Goal: Check status: Check status

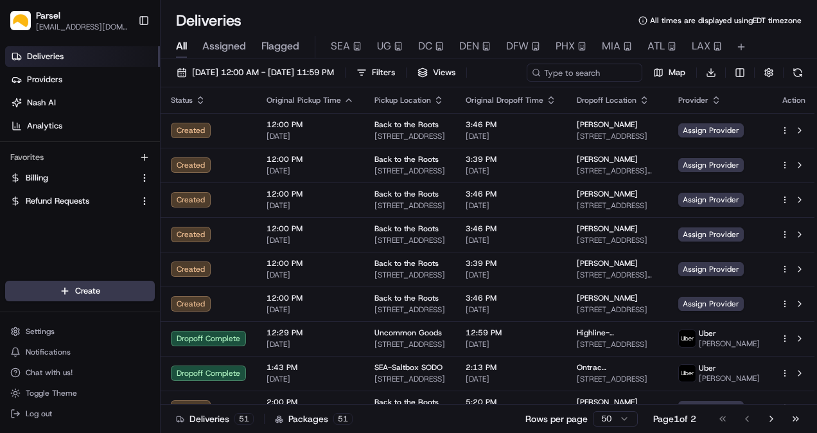
click at [230, 42] on span "Assigned" at bounding box center [224, 46] width 44 height 15
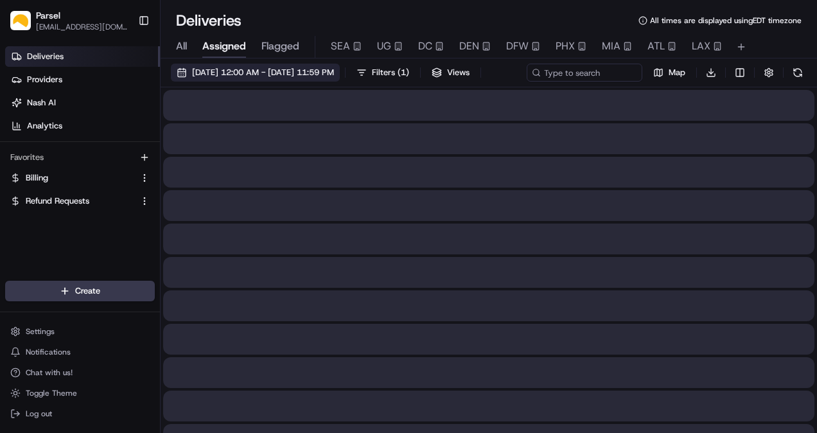
click at [233, 69] on span "[DATE] 12:00 AM - [DATE] 11:59 PM" at bounding box center [263, 73] width 142 height 12
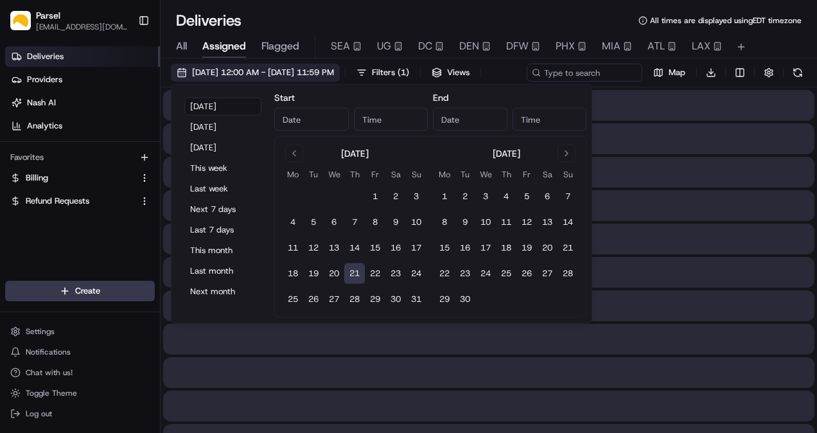
type input "[DATE]"
type input "12:00 AM"
type input "[DATE]"
type input "11:59 PM"
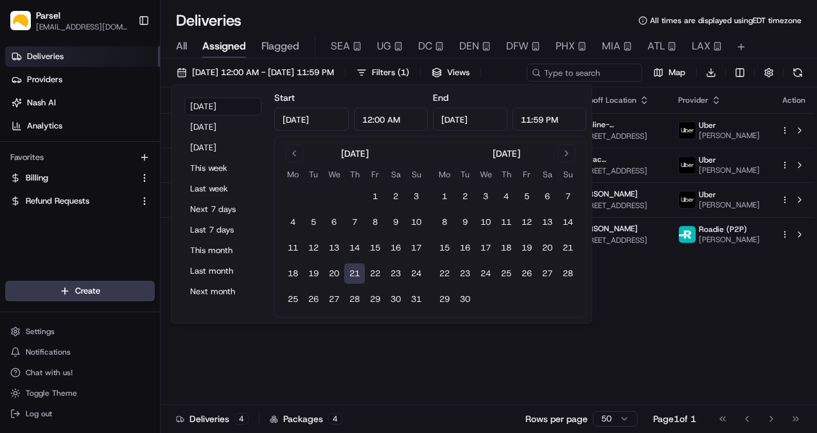
click at [355, 269] on button "21" at bounding box center [354, 273] width 21 height 21
click at [370, 356] on div "Status Original Pickup Time Pickup Location Original Dropoff Time Dropoff Locat…" at bounding box center [489, 245] width 657 height 317
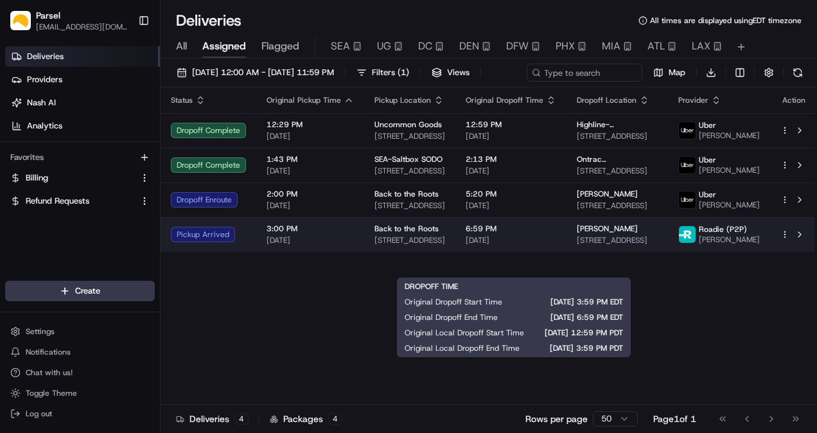
click at [554, 245] on div "6:59 PM 08/21/2025" at bounding box center [511, 235] width 91 height 22
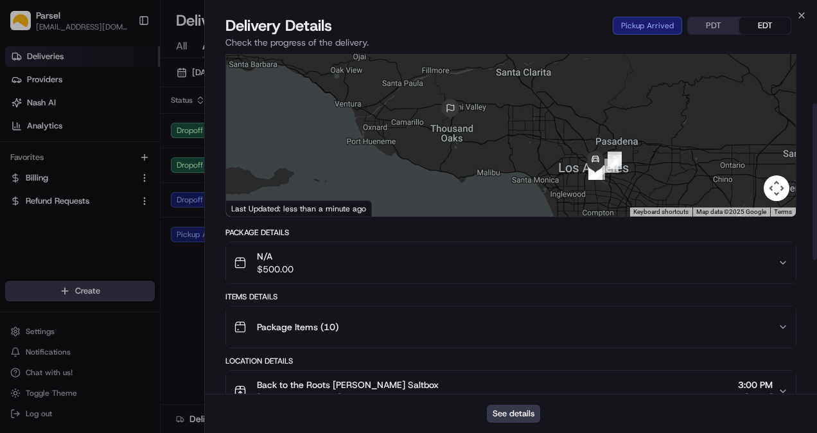
scroll to position [107, 0]
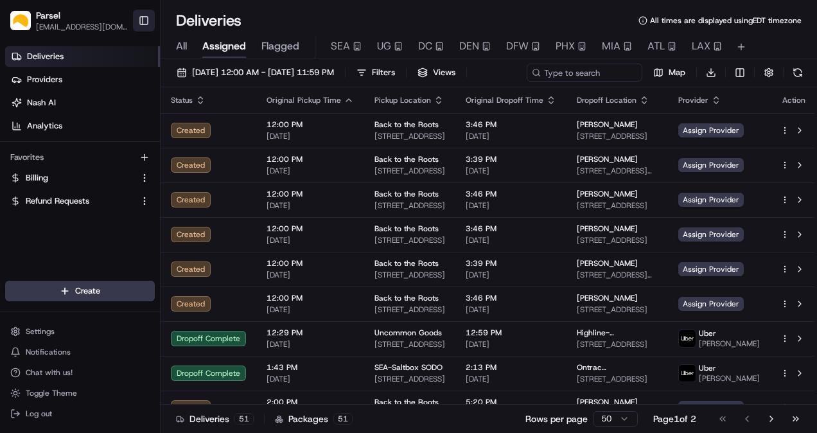
click at [144, 21] on button "Toggle Sidebar" at bounding box center [144, 21] width 22 height 22
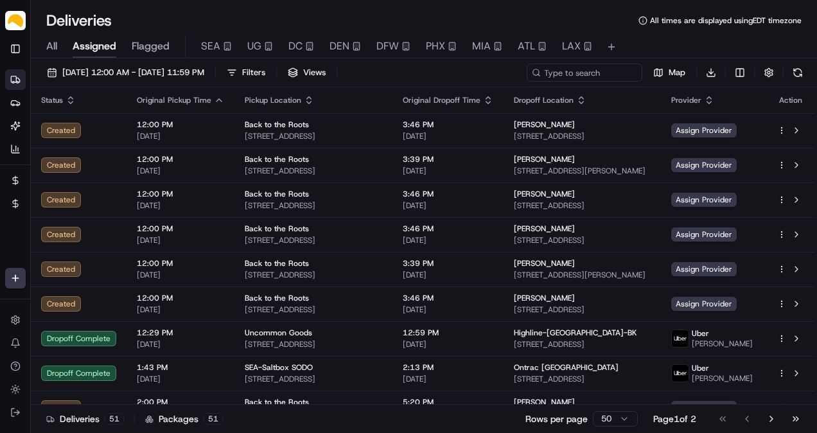
click at [110, 49] on span "Assigned" at bounding box center [95, 46] width 44 height 15
click at [112, 71] on span "08/21/2025 12:00 AM - 08/21/2025 11:59 PM" at bounding box center [133, 73] width 142 height 12
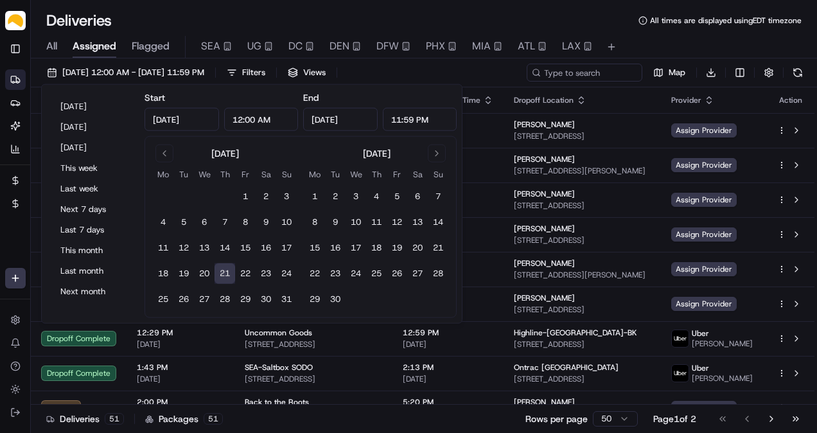
click at [224, 273] on button "21" at bounding box center [225, 273] width 21 height 21
click at [211, 270] on button "20" at bounding box center [204, 273] width 21 height 21
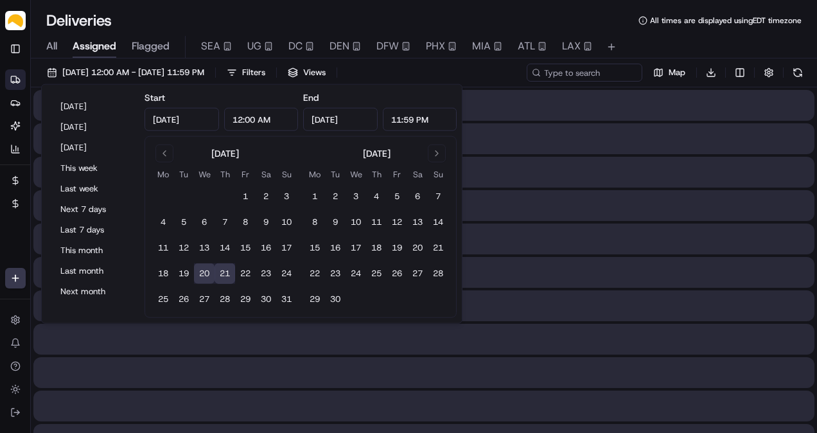
click at [233, 267] on button "21" at bounding box center [225, 273] width 21 height 21
type input "Aug 21, 2025"
click at [273, 10] on div "Deliveries All times are displayed using EDT timezone" at bounding box center [424, 20] width 786 height 21
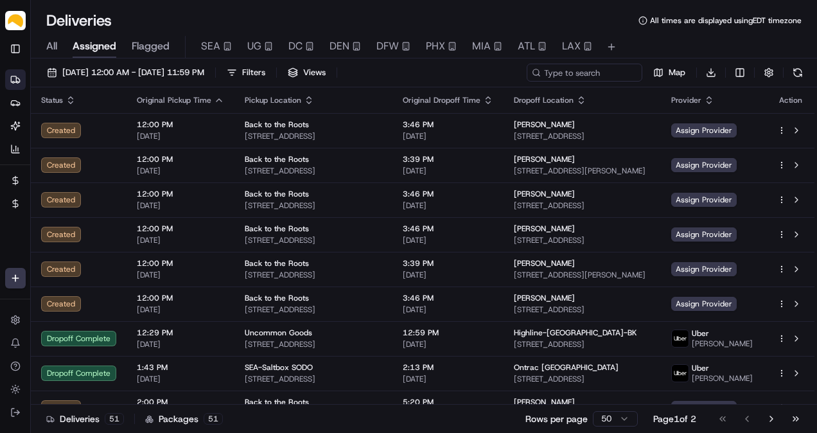
click at [57, 48] on span "All" at bounding box center [51, 46] width 11 height 15
click at [78, 48] on span "Assigned" at bounding box center [95, 46] width 44 height 15
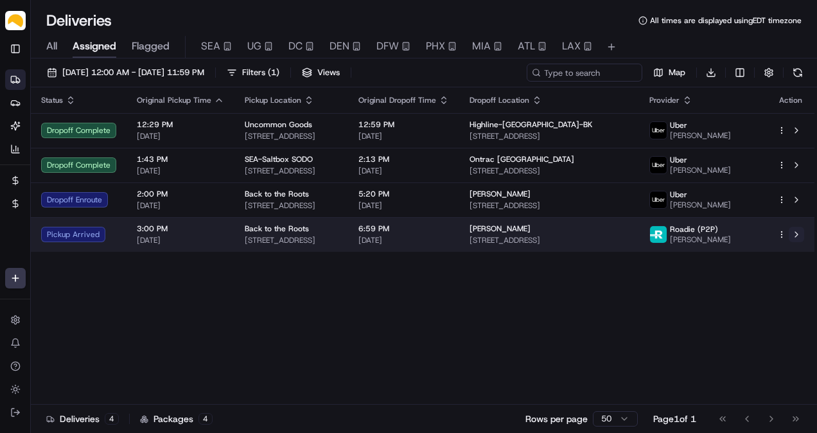
click at [798, 240] on button at bounding box center [796, 234] width 15 height 15
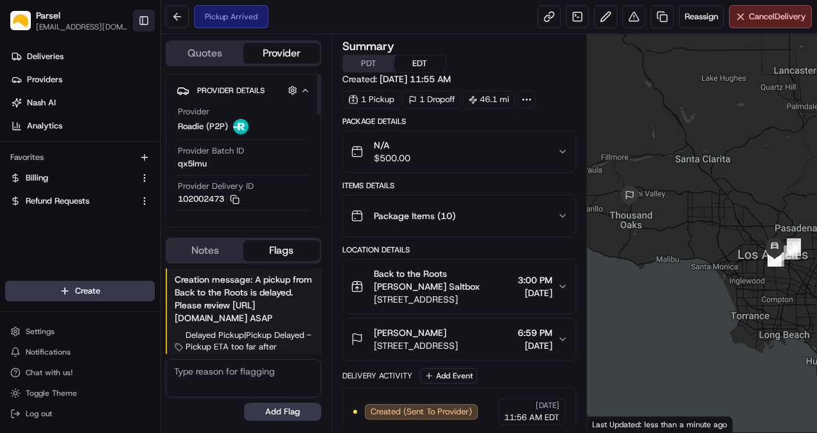
click at [139, 22] on button "Toggle Sidebar" at bounding box center [144, 21] width 22 height 22
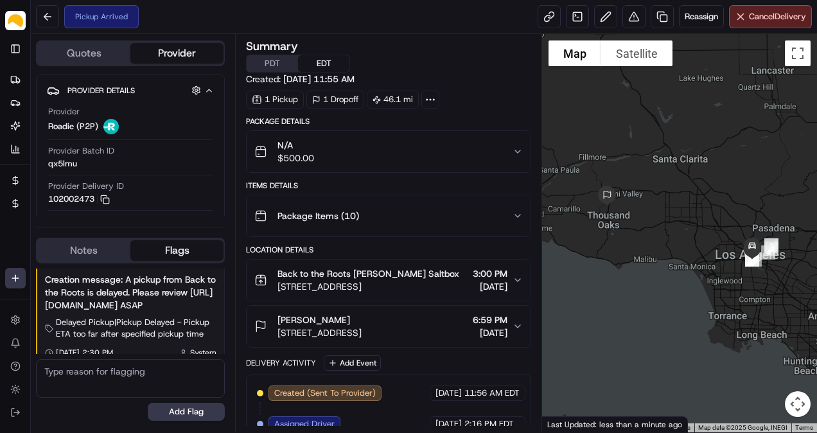
scroll to position [165, 0]
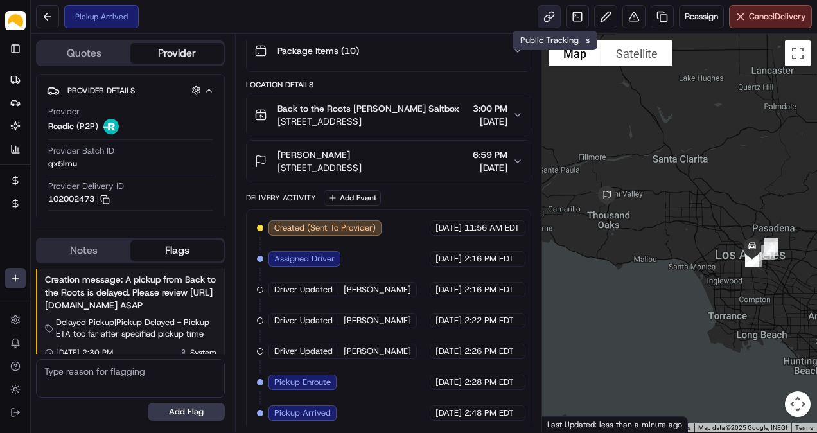
click at [547, 18] on link at bounding box center [549, 16] width 23 height 23
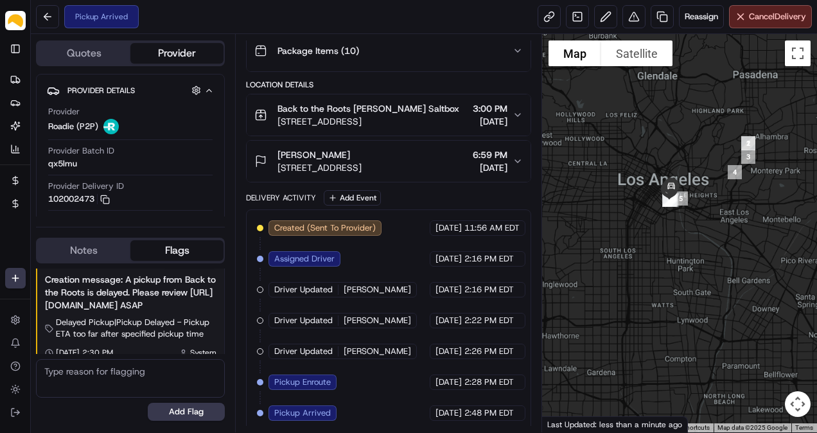
drag, startPoint x: 645, startPoint y: 230, endPoint x: 654, endPoint y: 239, distance: 13.2
click at [654, 239] on div at bounding box center [679, 233] width 275 height 398
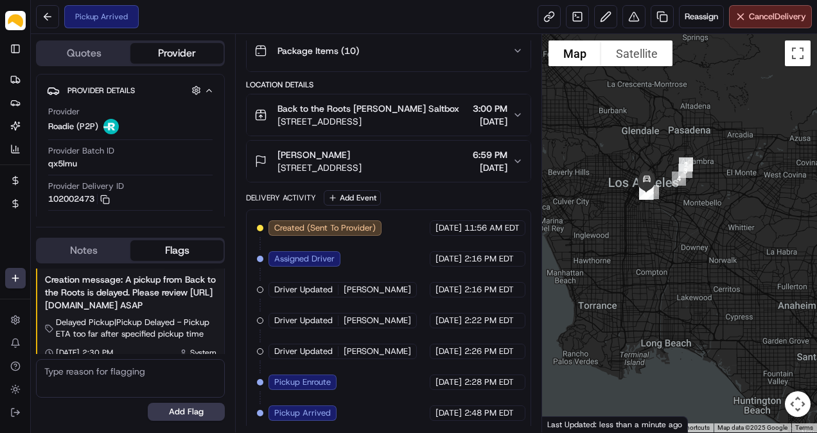
click at [340, 150] on span "[PERSON_NAME]" at bounding box center [313, 154] width 73 height 13
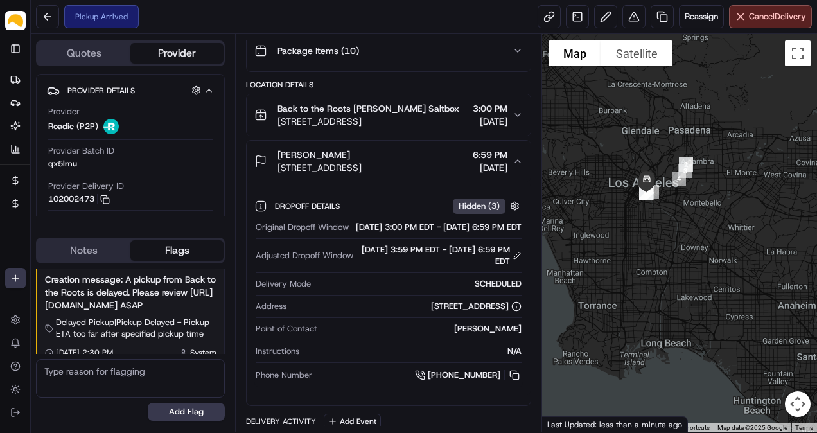
click at [362, 149] on div "[PERSON_NAME]" at bounding box center [319, 154] width 84 height 13
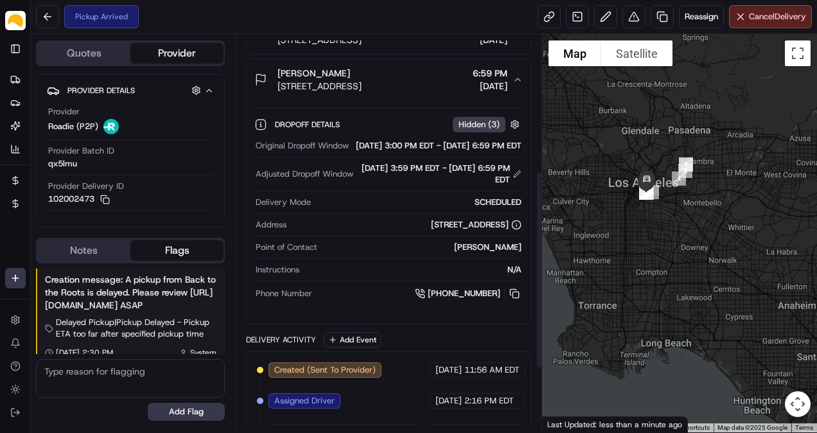
scroll to position [272, 0]
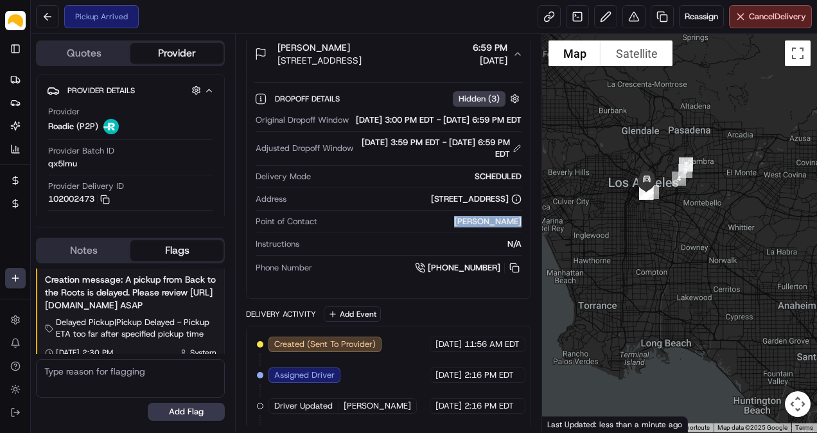
drag, startPoint x: 461, startPoint y: 227, endPoint x: 526, endPoint y: 230, distance: 65.6
click at [526, 230] on div "Dropoff Details Hidden ( 3 ) Original Dropoff Window 08/21/2025 3:00 PM EDT - 0…" at bounding box center [388, 181] width 283 height 213
copy div "[PERSON_NAME]"
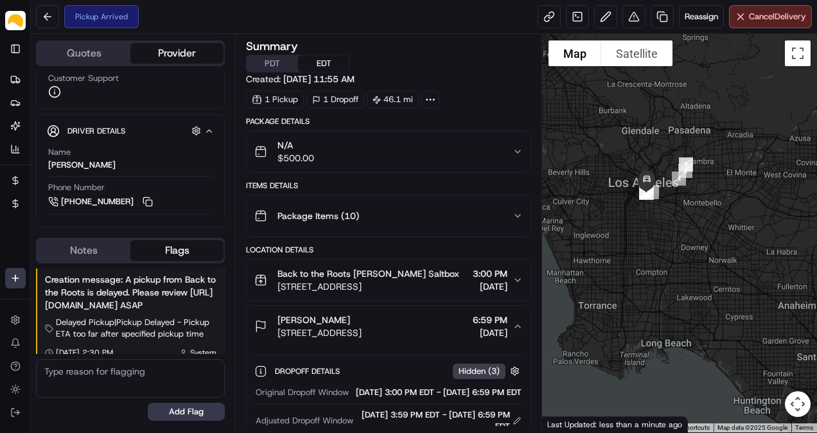
scroll to position [400, 0]
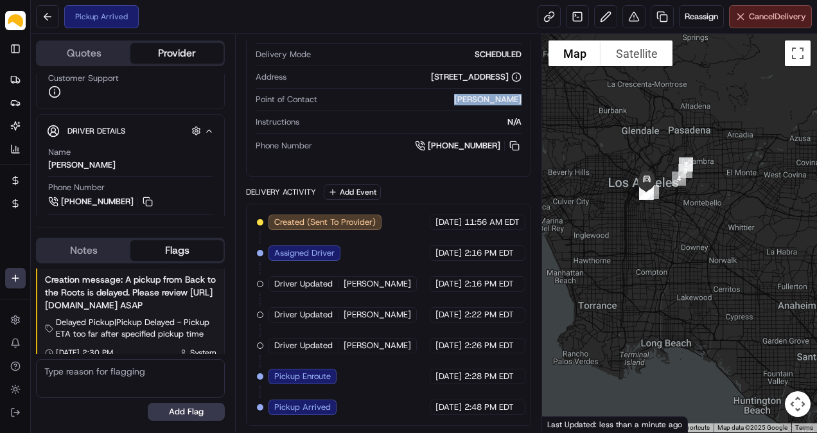
click at [763, 23] on button "Cancel Delivery" at bounding box center [770, 16] width 83 height 23
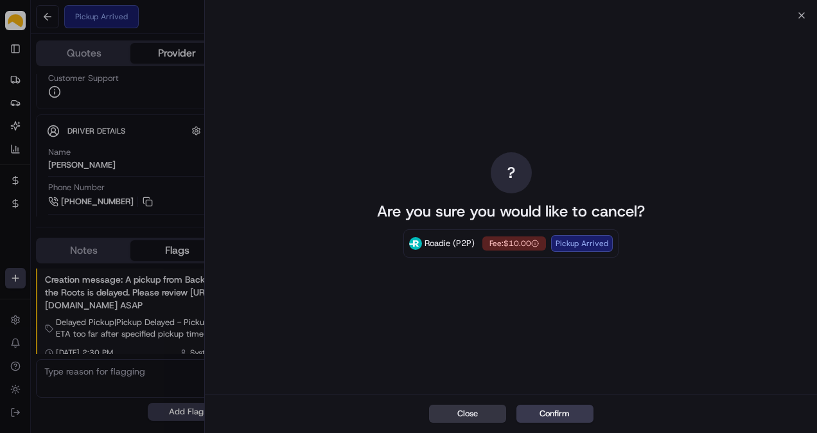
click at [491, 415] on button "Close" at bounding box center [467, 414] width 77 height 18
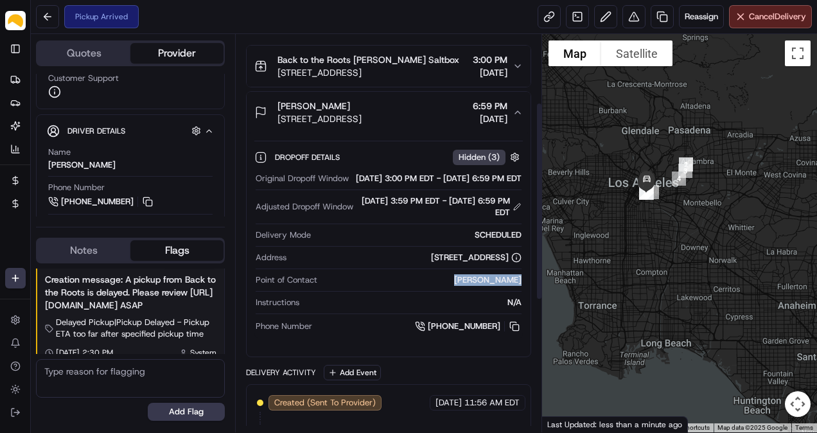
scroll to position [107, 0]
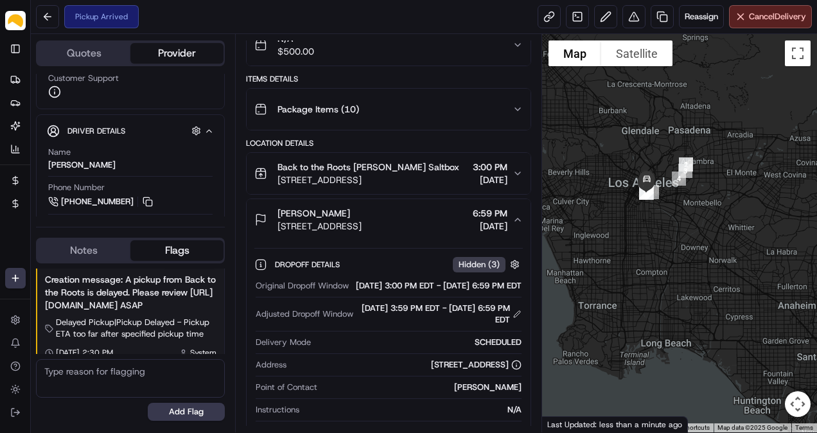
click at [429, 166] on div "Back to the Roots [PERSON_NAME] Saltbox" at bounding box center [368, 167] width 182 height 13
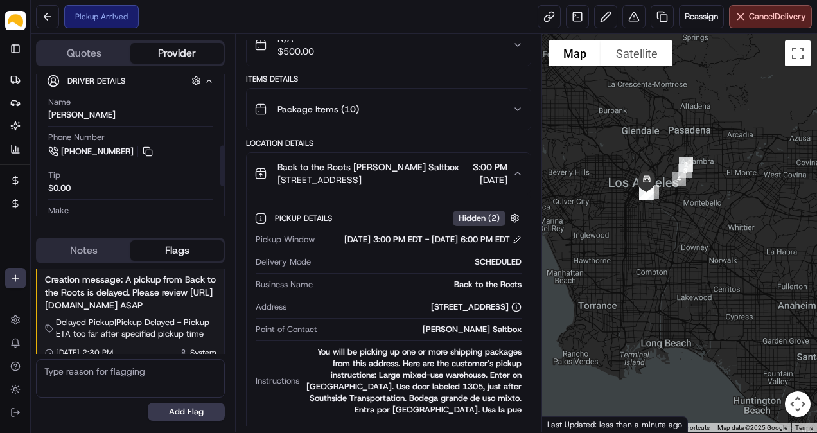
scroll to position [252, 0]
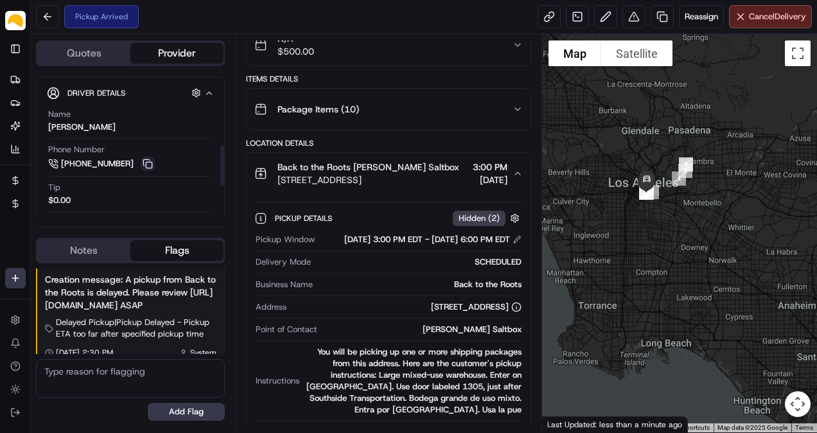
click at [150, 162] on button at bounding box center [148, 164] width 14 height 14
click at [146, 162] on button at bounding box center [148, 164] width 14 height 14
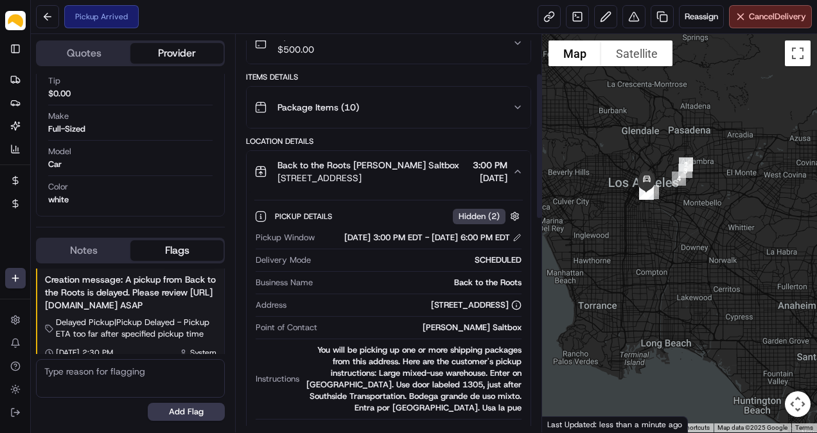
scroll to position [107, 0]
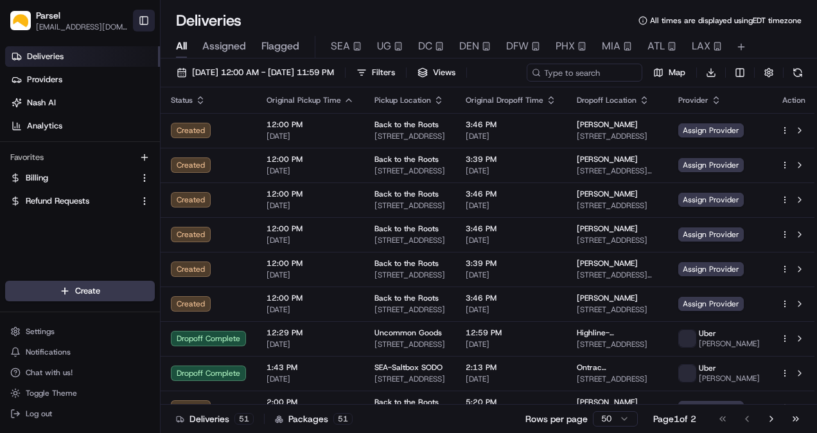
click at [144, 13] on button "Toggle Sidebar" at bounding box center [144, 21] width 22 height 22
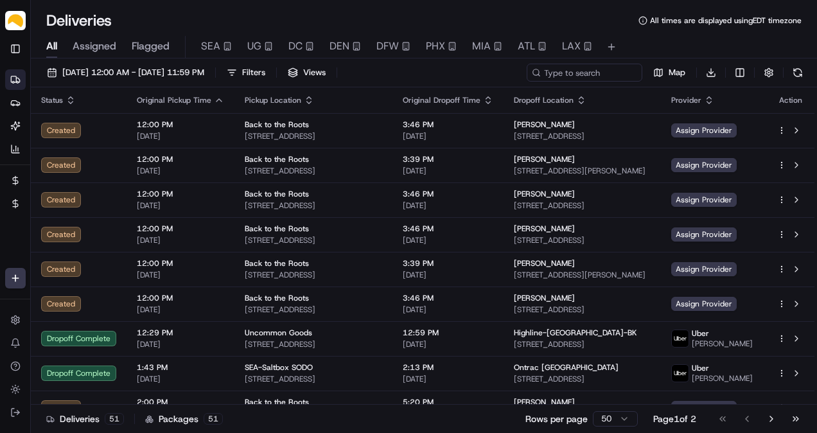
click at [98, 42] on span "Assigned" at bounding box center [95, 46] width 44 height 15
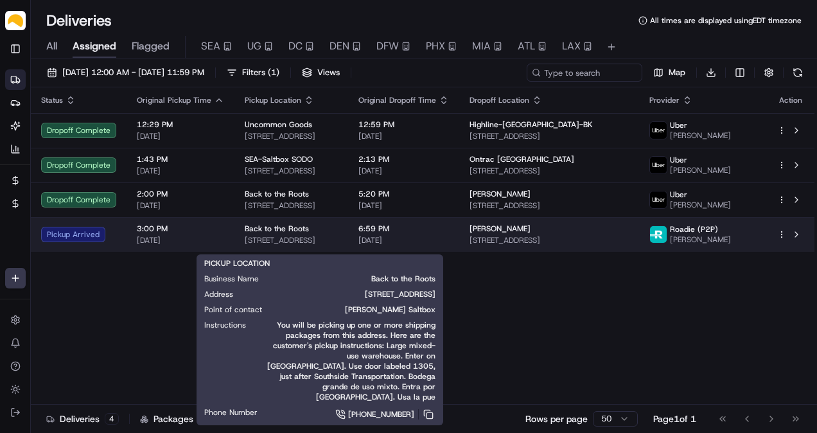
click at [307, 234] on div "Back to the Roots" at bounding box center [291, 229] width 93 height 10
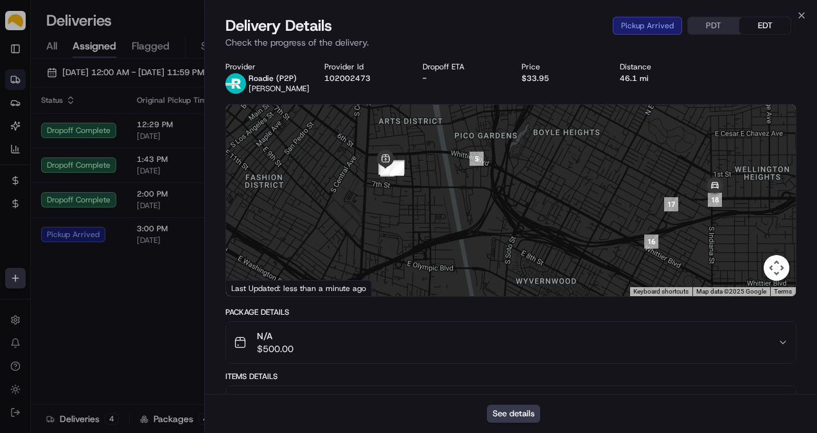
drag, startPoint x: 692, startPoint y: 252, endPoint x: 595, endPoint y: 146, distance: 143.7
click at [595, 146] on div at bounding box center [511, 200] width 570 height 191
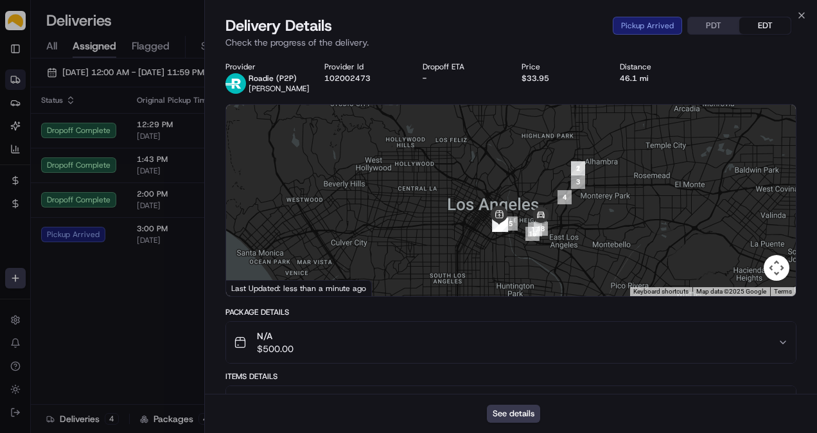
drag, startPoint x: 417, startPoint y: 254, endPoint x: 498, endPoint y: 251, distance: 81.0
click at [498, 251] on div at bounding box center [511, 200] width 570 height 191
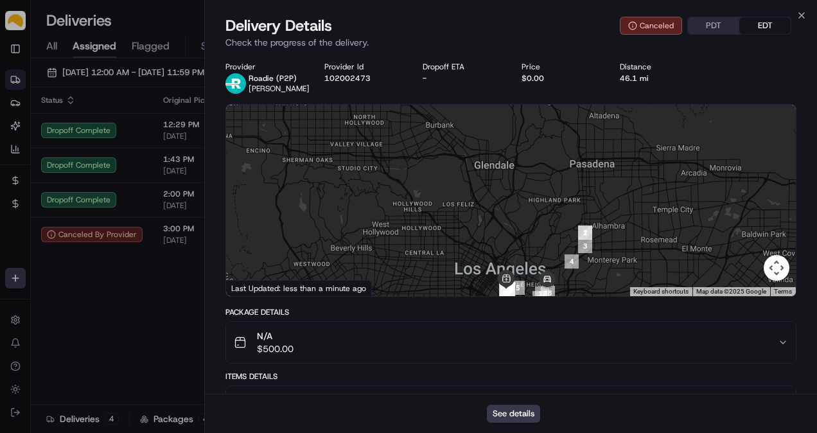
click at [807, 13] on div "Close Delivery Details Canceled PDT EDT Check the progress of the delivery. Pro…" at bounding box center [510, 216] width 613 height 433
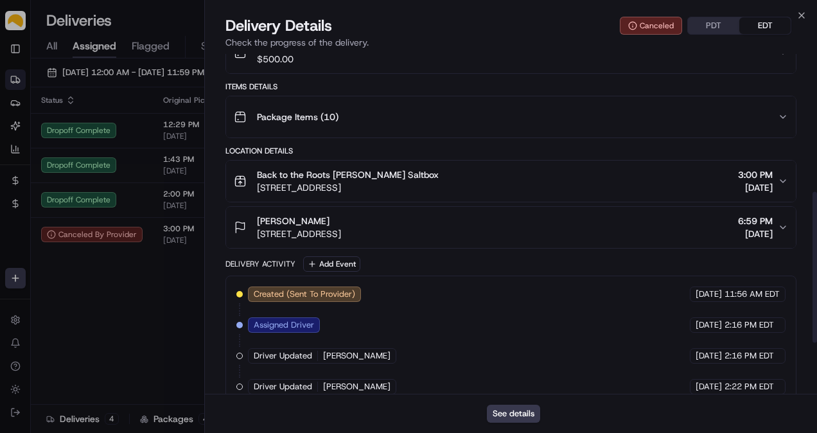
scroll to position [321, 0]
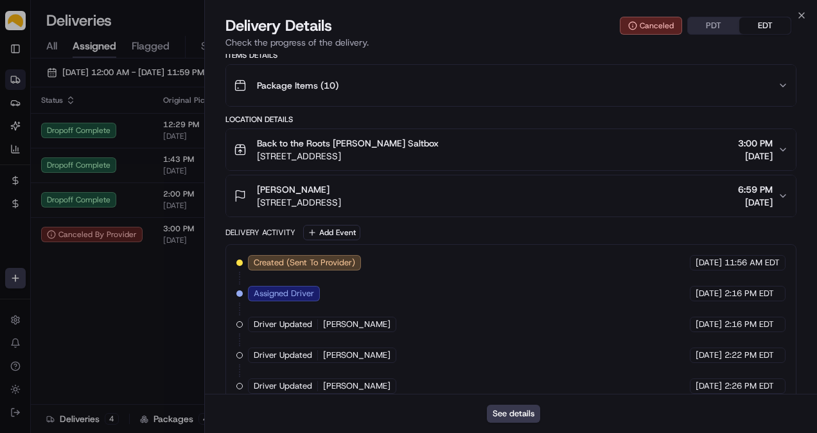
click at [258, 200] on span "[STREET_ADDRESS]" at bounding box center [299, 202] width 84 height 13
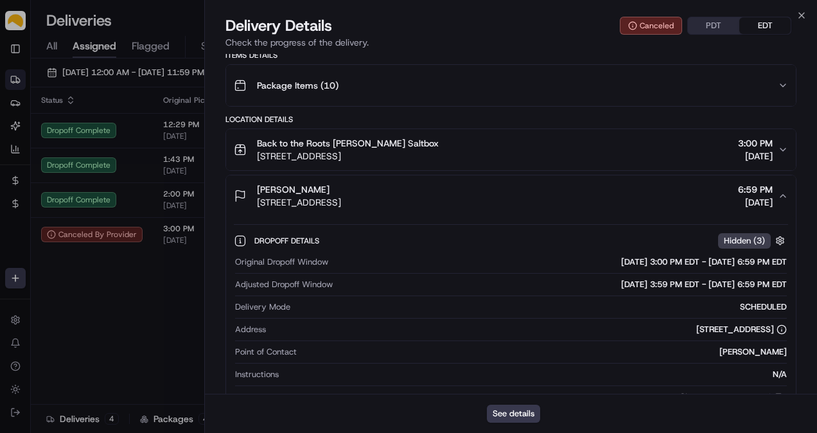
scroll to position [428, 0]
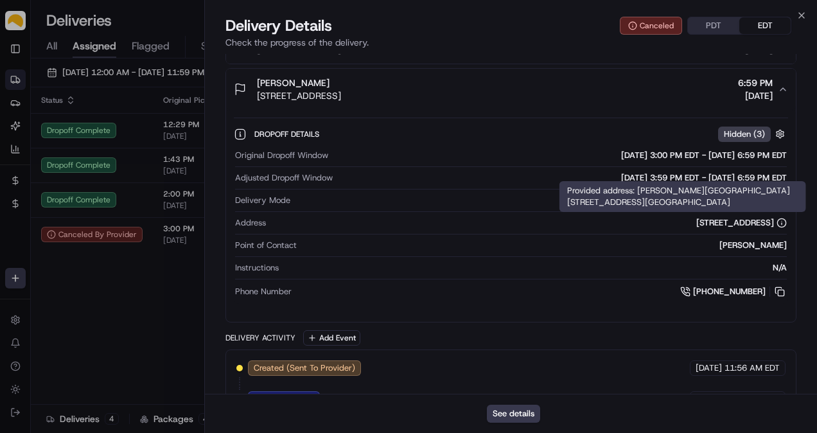
drag, startPoint x: 575, startPoint y: 218, endPoint x: 753, endPoint y: 220, distance: 177.3
click at [753, 220] on div "[STREET_ADDRESS]" at bounding box center [529, 223] width 516 height 12
copy div "3331 Sunburst Pl, Thousand Oaks, CA 91360"
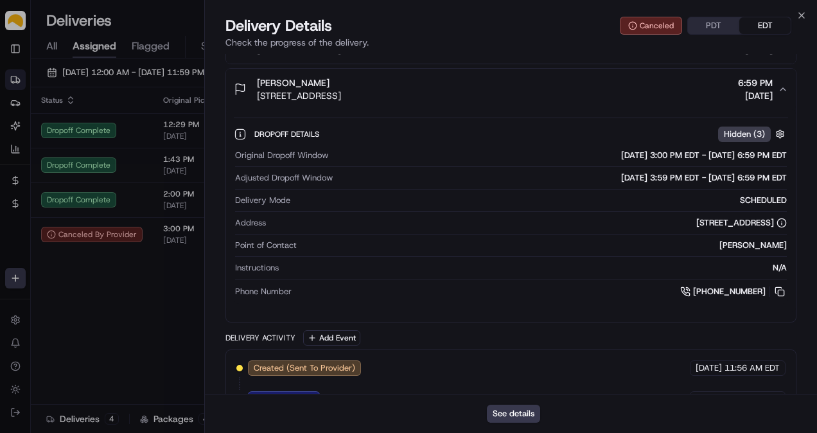
click at [786, 89] on icon "button" at bounding box center [783, 89] width 10 height 10
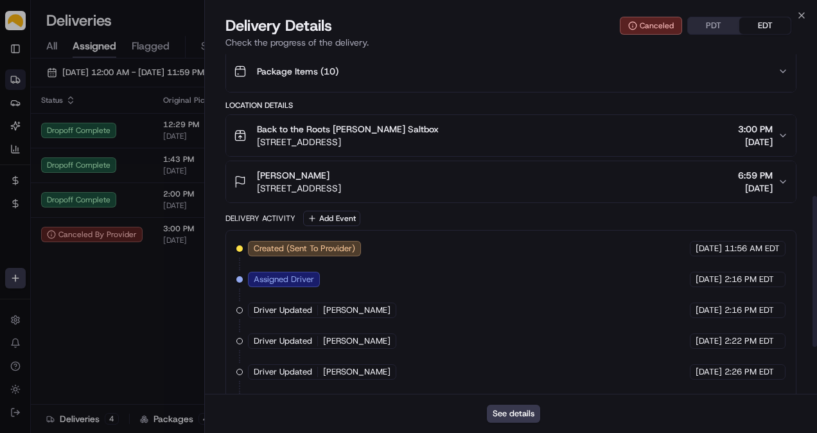
scroll to position [319, 0]
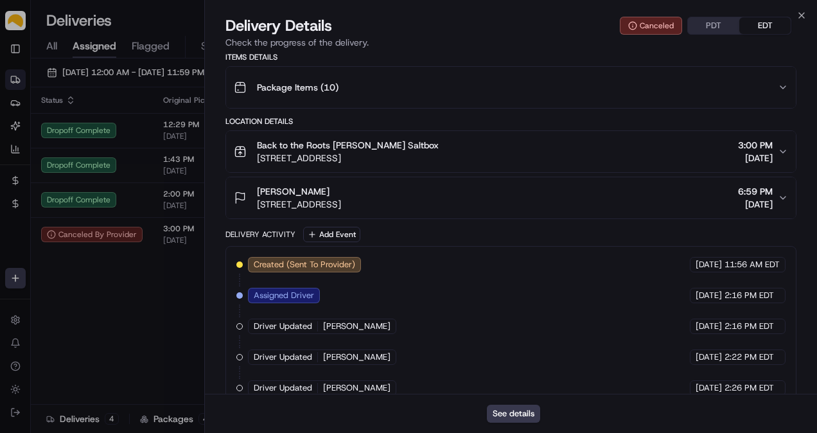
click at [789, 149] on button "Back to the Roots LA Duarte Saltbox 1305 Wholesale St, Los Angeles, CA 90021, U…" at bounding box center [511, 151] width 570 height 41
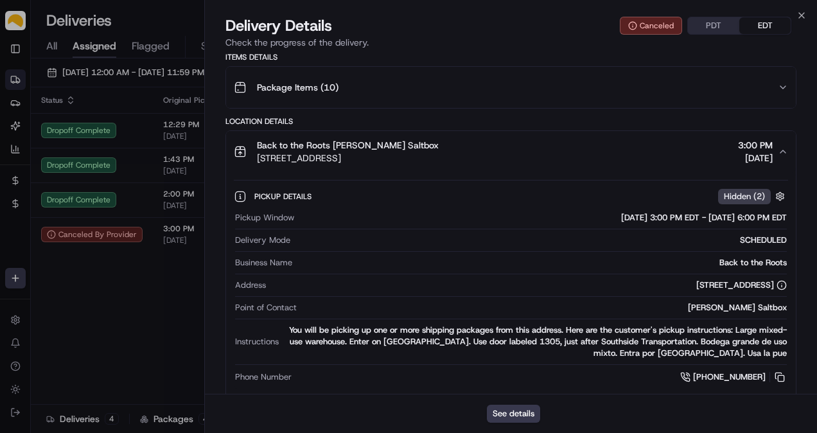
drag, startPoint x: 254, startPoint y: 159, endPoint x: 438, endPoint y: 160, distance: 183.7
click at [438, 160] on div "Back to the Roots LA Duarte Saltbox 1305 Wholesale St, Los Angeles, CA 90021, U…" at bounding box center [336, 152] width 205 height 26
copy span "1305 Wholesale St, Los Angeles, CA 90021"
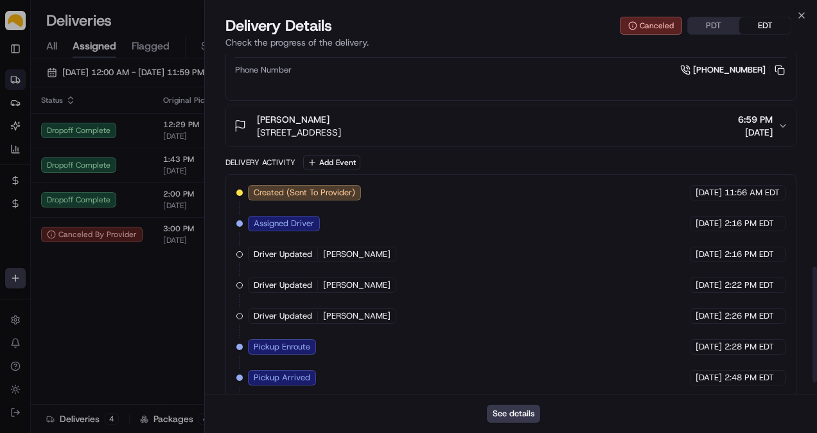
scroll to position [660, 0]
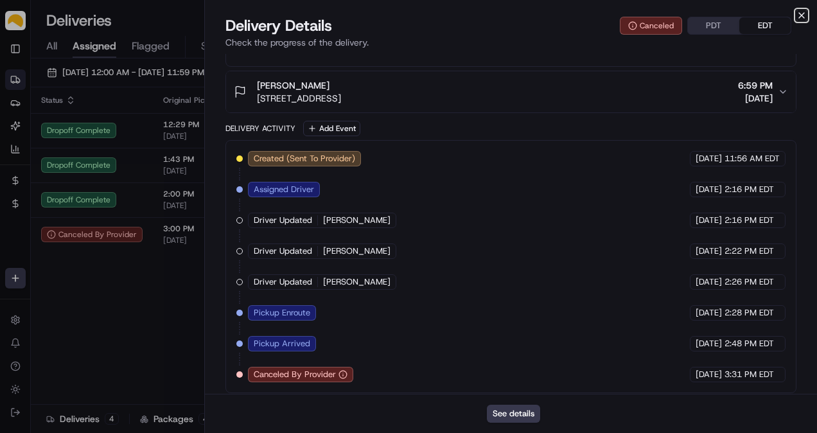
click at [803, 12] on icon "button" at bounding box center [801, 15] width 10 height 10
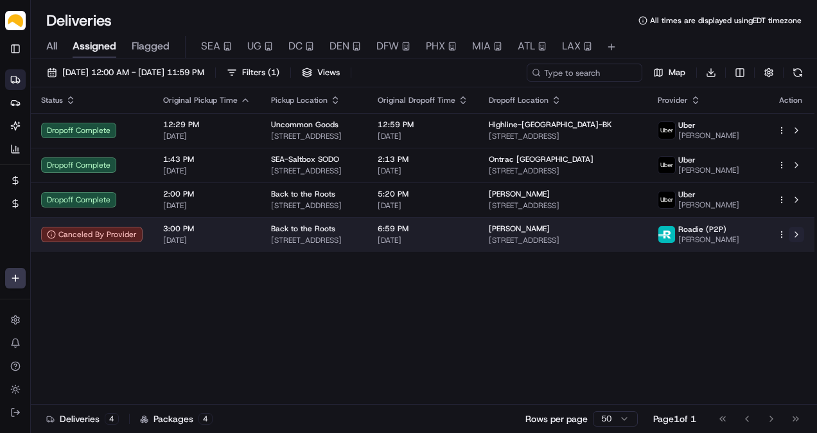
click at [802, 239] on button at bounding box center [796, 234] width 15 height 15
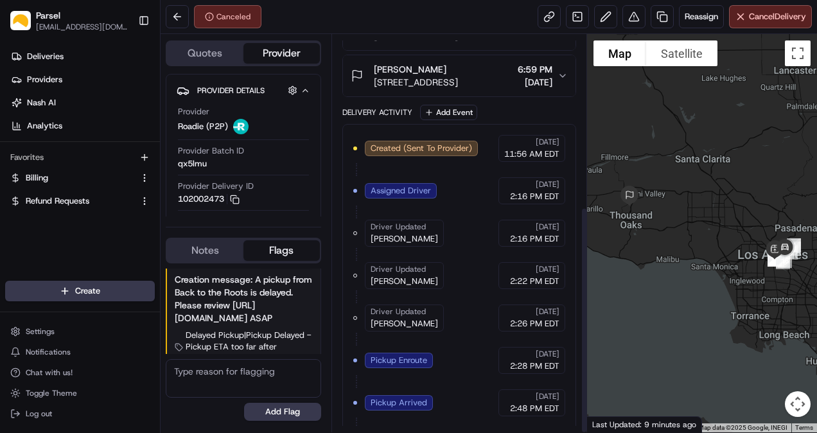
scroll to position [301, 0]
